Goal: Navigation & Orientation: Find specific page/section

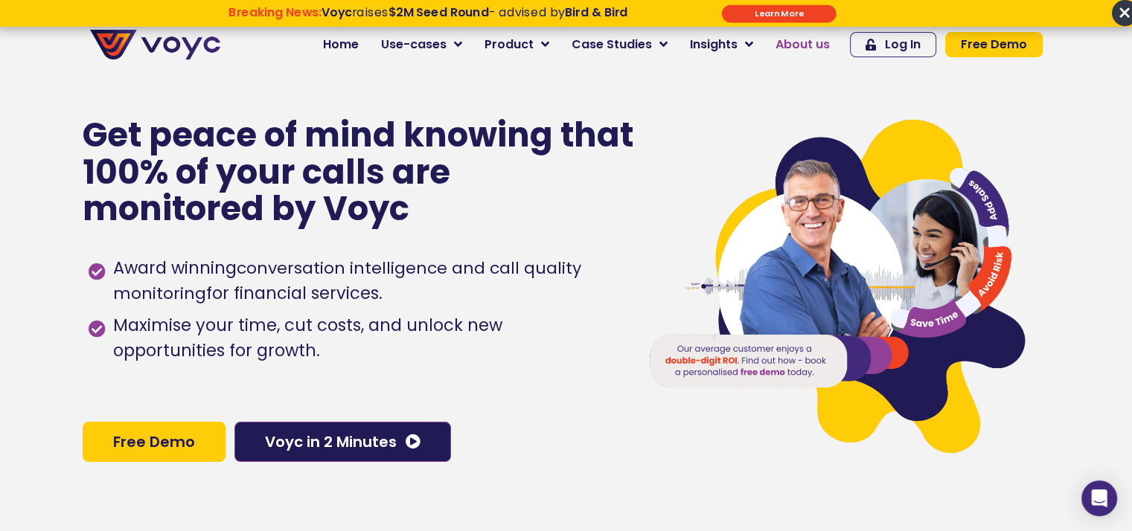
click at [798, 39] on span "About us" at bounding box center [802, 45] width 54 height 18
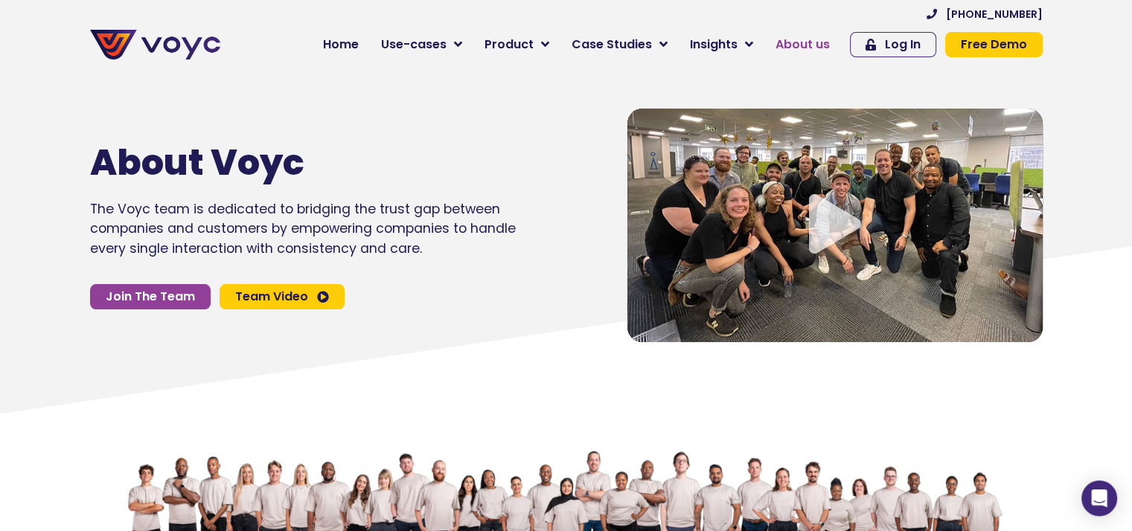
click at [817, 42] on span "About us" at bounding box center [802, 45] width 54 height 18
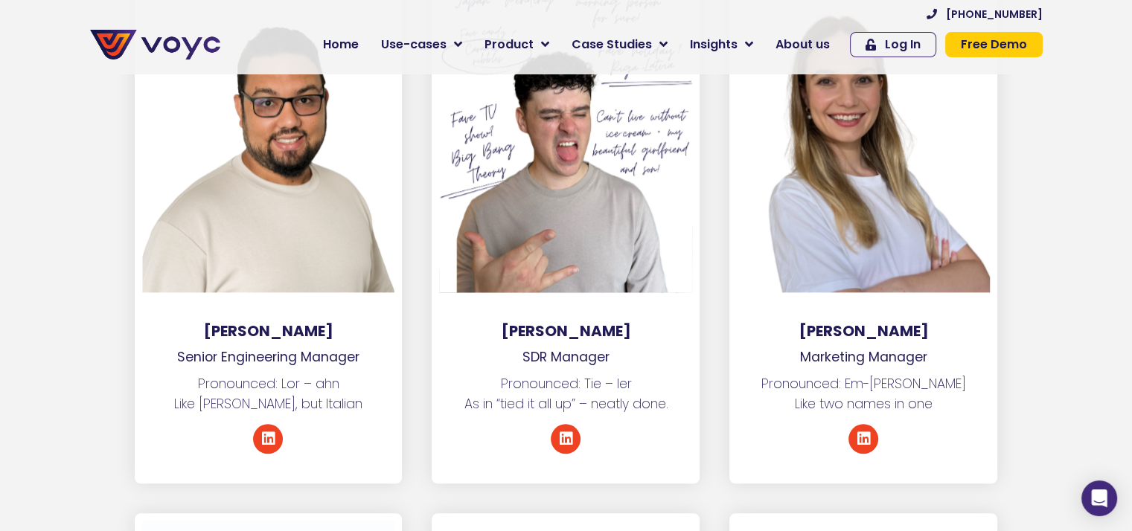
scroll to position [7142, 0]
